Goal: Book appointment/travel/reservation

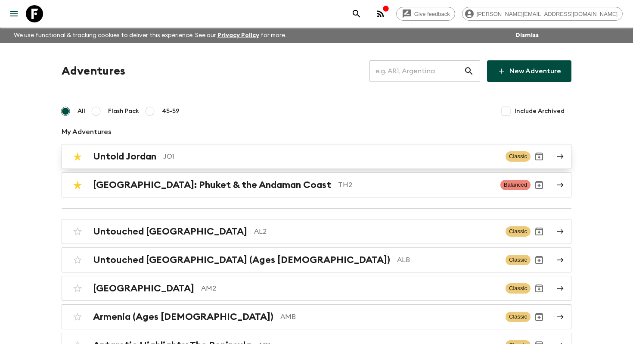
scroll to position [3527, 0]
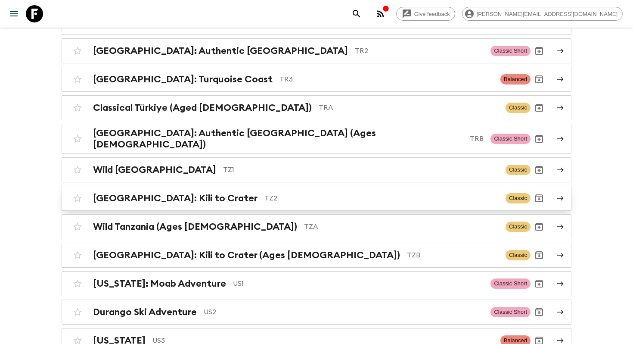
click at [268, 193] on p "TZ2" at bounding box center [381, 198] width 234 height 10
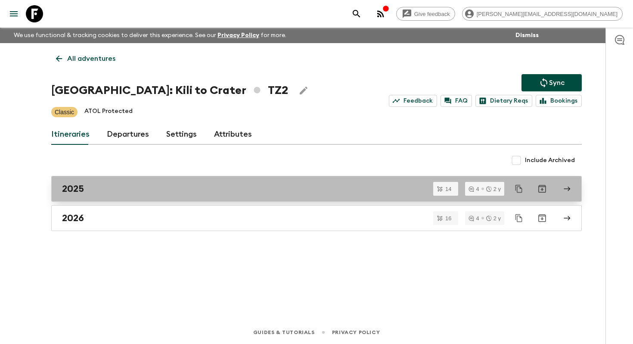
click at [142, 185] on div "2025" at bounding box center [308, 188] width 493 height 11
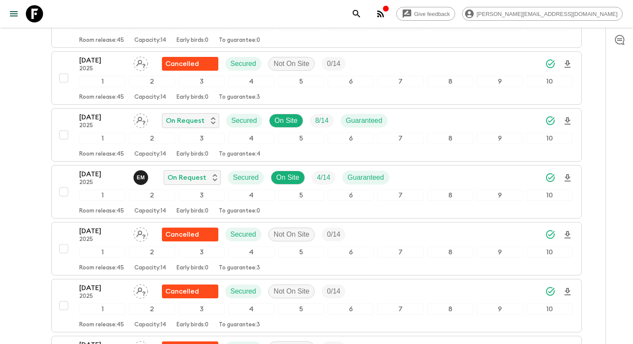
scroll to position [711, 0]
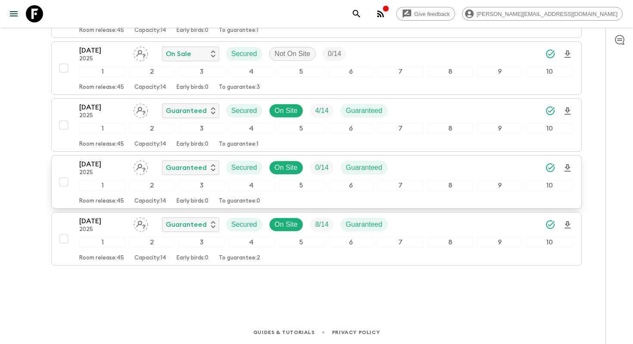
click at [93, 170] on p "2025" at bounding box center [102, 172] width 47 height 7
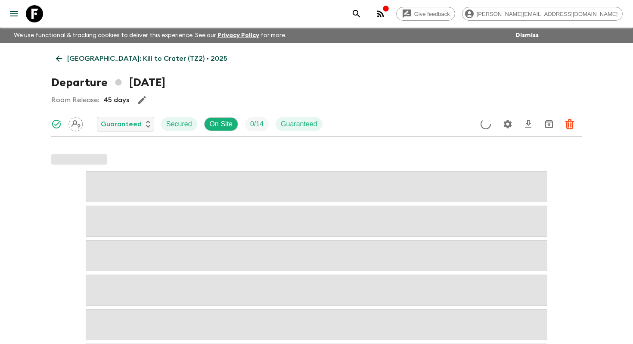
click at [31, 232] on div "Give feedback [PERSON_NAME][EMAIL_ADDRESS][DOMAIN_NAME] We use functional & tra…" at bounding box center [316, 279] width 633 height 559
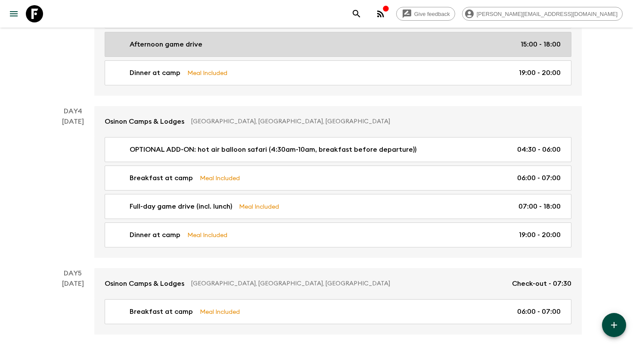
scroll to position [825, 0]
